Goal: Information Seeking & Learning: Learn about a topic

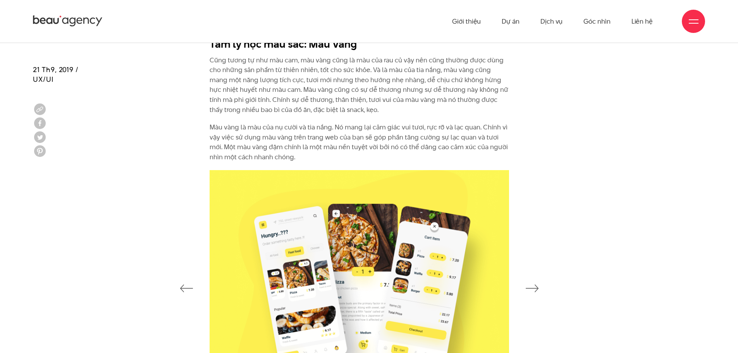
scroll to position [1705, 0]
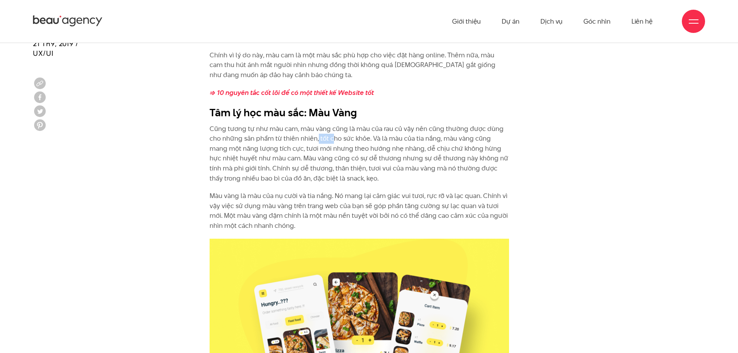
drag, startPoint x: 318, startPoint y: 138, endPoint x: 332, endPoint y: 142, distance: 14.8
click at [332, 142] on p "Cũng tương tự như màu cam, màu vàng cũng là màu của rau củ vậy nên cũng thường …" at bounding box center [359, 154] width 299 height 60
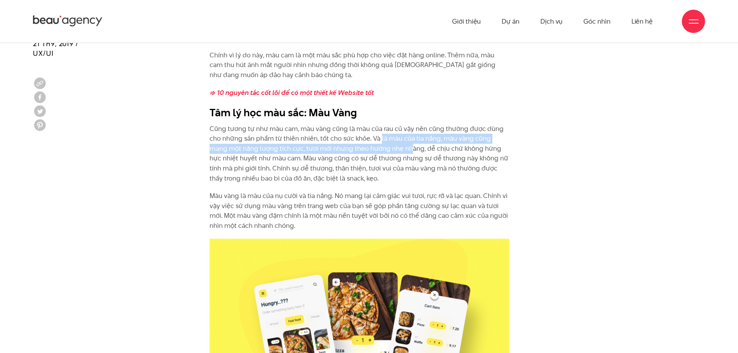
drag, startPoint x: 380, startPoint y: 140, endPoint x: 392, endPoint y: 145, distance: 12.7
click at [392, 144] on p "Cũng tương tự như màu cam, màu vàng cũng là màu của rau củ vậy nên cũng thường …" at bounding box center [359, 154] width 299 height 60
click at [392, 145] on p "Cũng tương tự như màu cam, màu vàng cũng là màu của rau củ vậy nên cũng thường …" at bounding box center [359, 154] width 299 height 60
click at [390, 148] on p "Cũng tương tự như màu cam, màu vàng cũng là màu của rau củ vậy nên cũng thường …" at bounding box center [359, 154] width 299 height 60
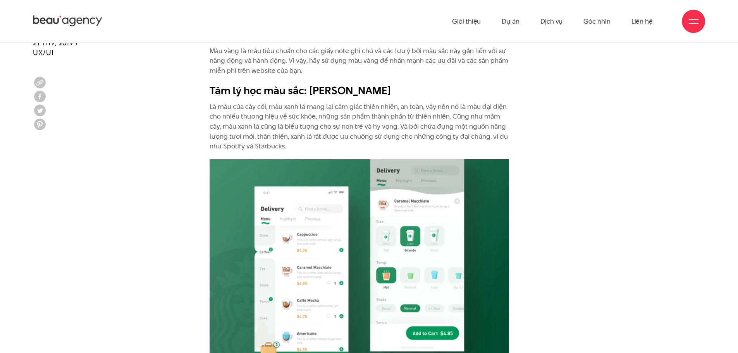
scroll to position [2131, 0]
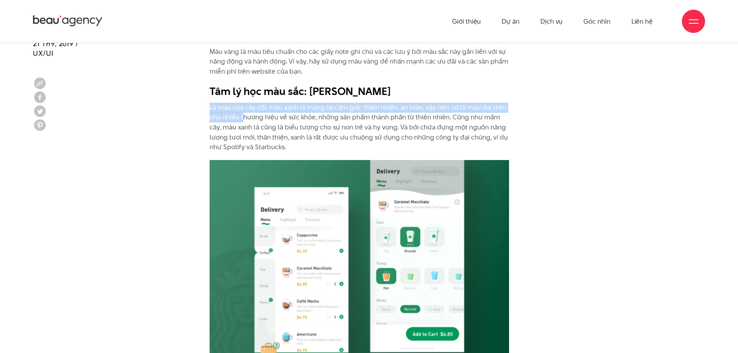
drag, startPoint x: 210, startPoint y: 111, endPoint x: 243, endPoint y: 115, distance: 33.2
click at [243, 115] on p "Là màu của cây cối, màu xanh lá mang lại cảm giác thiên nhiên, an toàn, vậy nên…" at bounding box center [359, 128] width 299 height 50
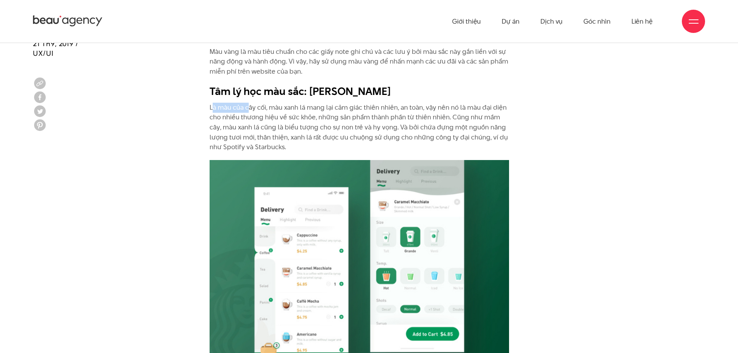
drag, startPoint x: 212, startPoint y: 106, endPoint x: 247, endPoint y: 110, distance: 35.1
click at [247, 110] on p "Là màu của cây cối, màu xanh lá mang lại cảm giác thiên nhiên, an toàn, vậy nên…" at bounding box center [359, 128] width 299 height 50
drag, startPoint x: 247, startPoint y: 110, endPoint x: 201, endPoint y: 108, distance: 46.1
click at [247, 110] on p "Là màu của cây cối, màu xanh lá mang lại cảm giác thiên nhiên, an toàn, vậy nên…" at bounding box center [359, 128] width 299 height 50
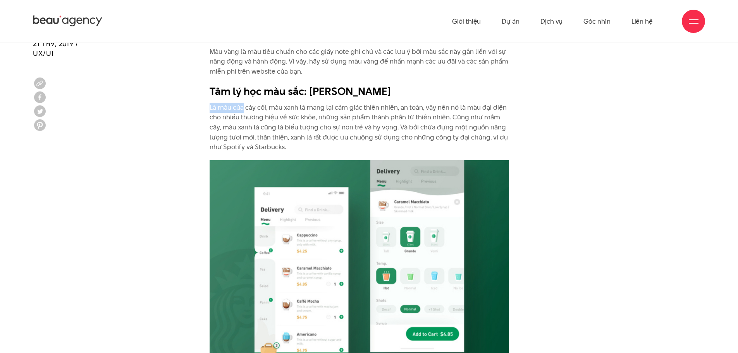
drag, startPoint x: 209, startPoint y: 107, endPoint x: 243, endPoint y: 109, distance: 34.1
click at [243, 108] on p "Là màu của cây cối, màu xanh lá mang lại cảm giác thiên nhiên, an toàn, vậy nên…" at bounding box center [359, 128] width 299 height 50
click at [240, 117] on p "Là màu của cây cối, màu xanh lá mang lại cảm giác thiên nhiên, an toàn, vậy nên…" at bounding box center [359, 128] width 299 height 50
click at [475, 145] on p "Là màu của cây cối, màu xanh lá mang lại cảm giác thiên nhiên, an toàn, vậy nên…" at bounding box center [359, 128] width 299 height 50
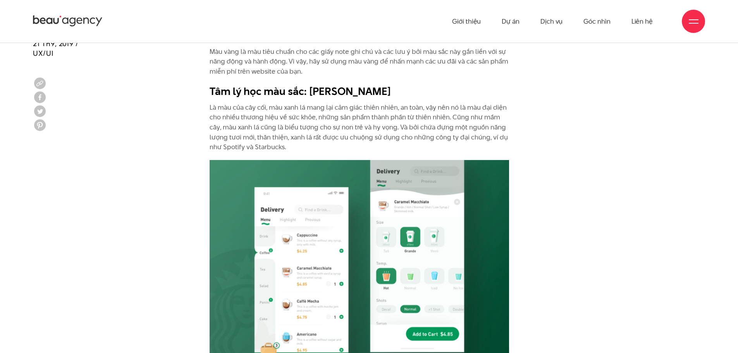
drag, startPoint x: 472, startPoint y: 136, endPoint x: 471, endPoint y: 148, distance: 12.5
click at [472, 139] on p "Là màu của cây cối, màu xanh lá mang lại cảm giác thiên nhiên, an toàn, vậy nên…" at bounding box center [359, 128] width 299 height 50
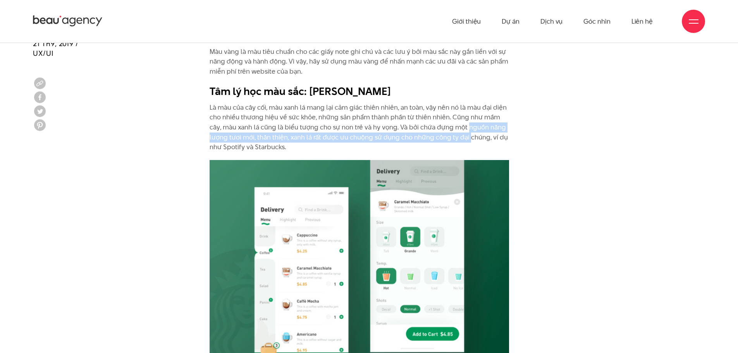
click at [468, 132] on p "Là màu của cây cối, màu xanh lá mang lại cảm giác thiên nhiên, an toàn, vậy nên…" at bounding box center [359, 128] width 299 height 50
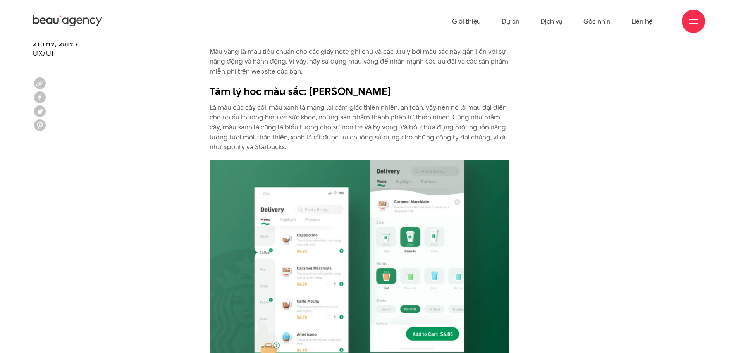
click at [440, 122] on p "Là màu của cây cối, màu xanh lá mang lại cảm giác thiên nhiên, an toàn, vậy nên…" at bounding box center [359, 128] width 299 height 50
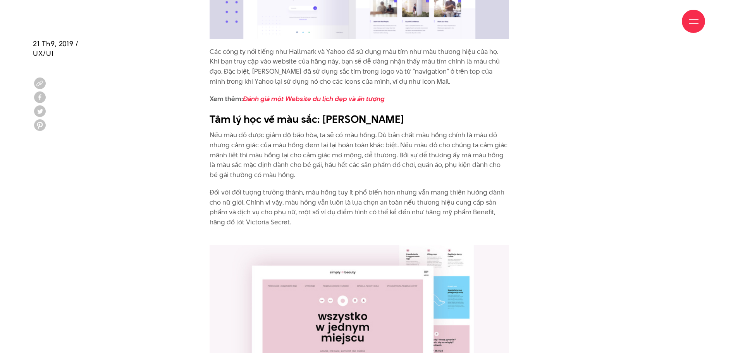
scroll to position [3370, 0]
